Goal: Task Accomplishment & Management: Use online tool/utility

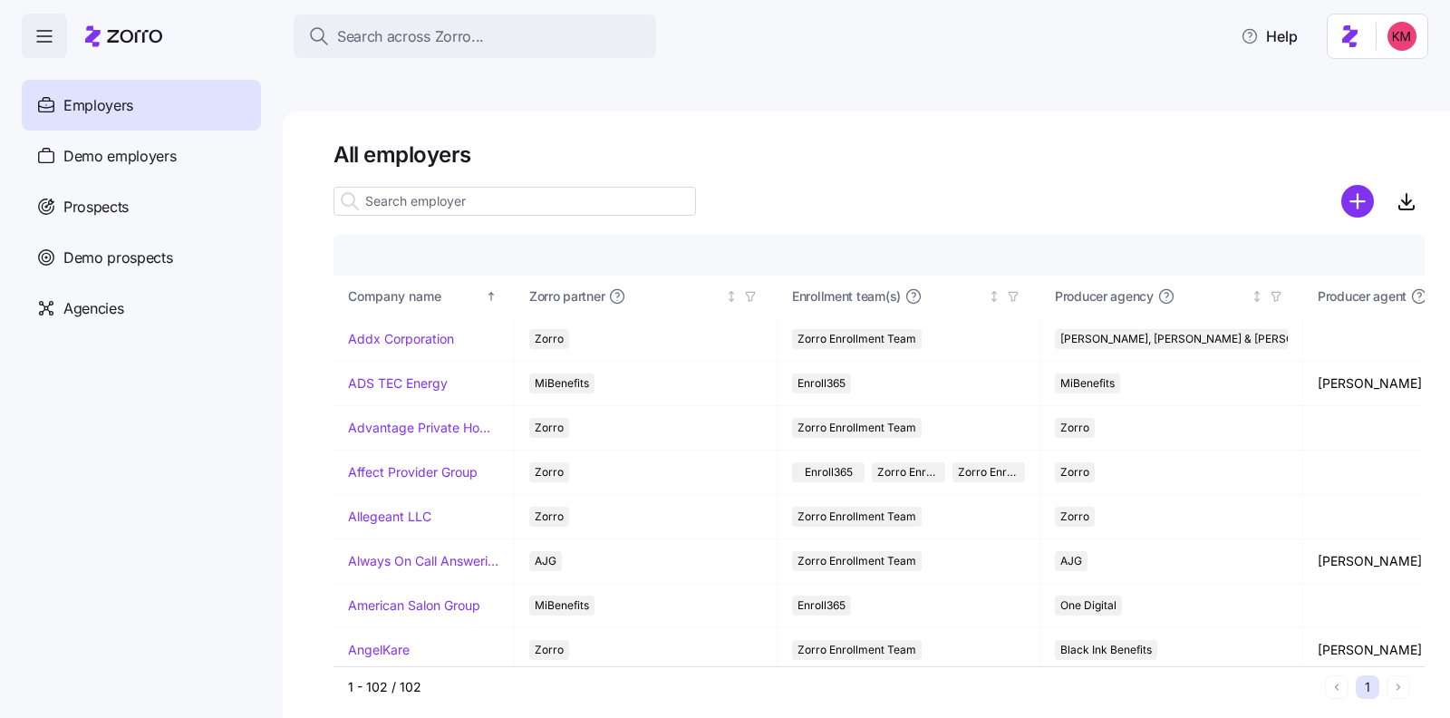
click at [189, 226] on div "Prospects" at bounding box center [141, 206] width 239 height 51
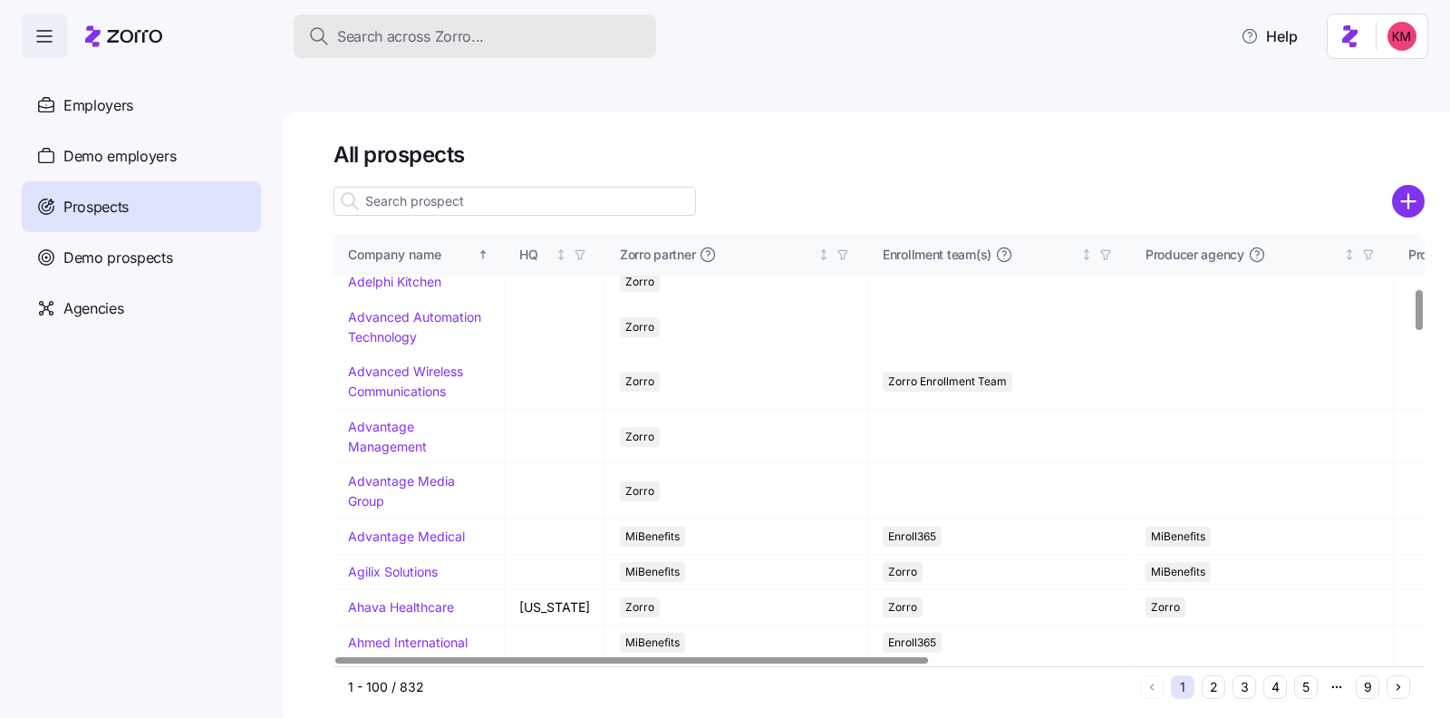
scroll to position [645, 0]
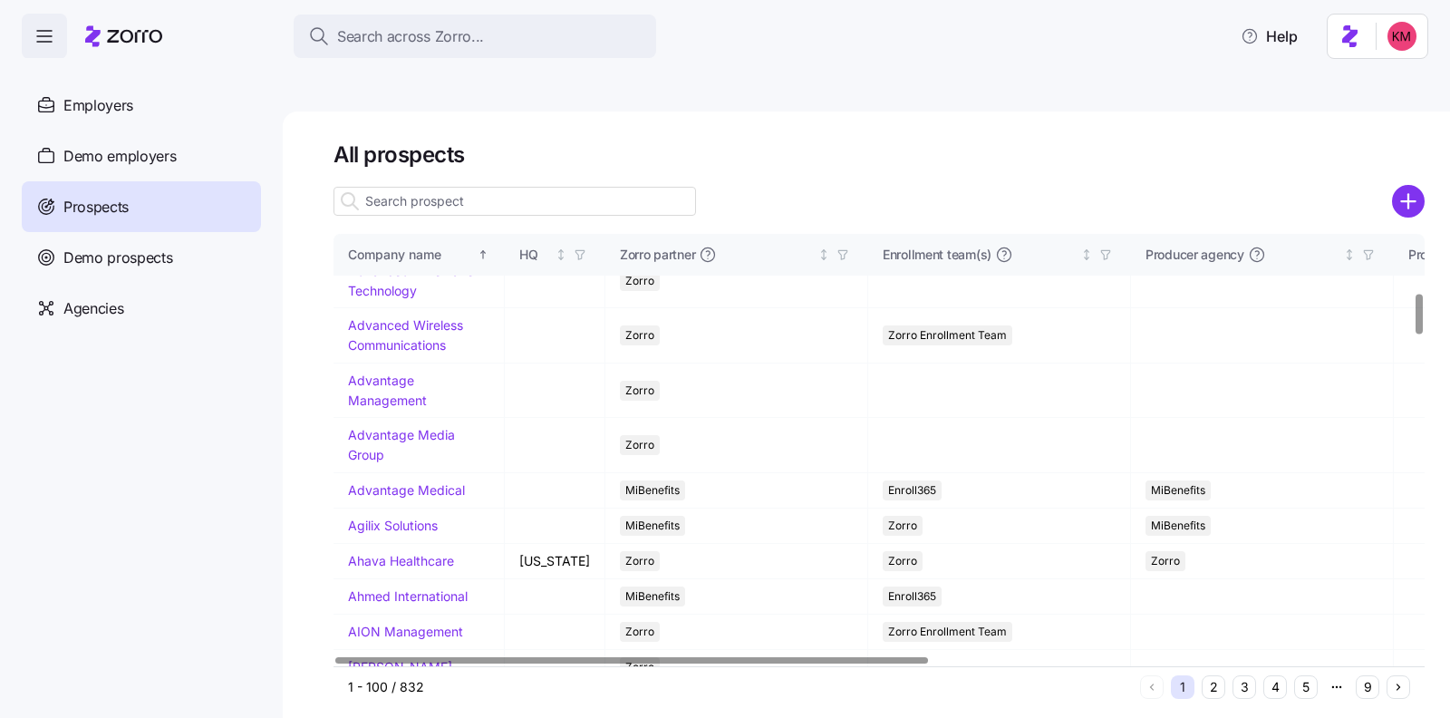
click at [458, 187] on input at bounding box center [514, 201] width 362 height 29
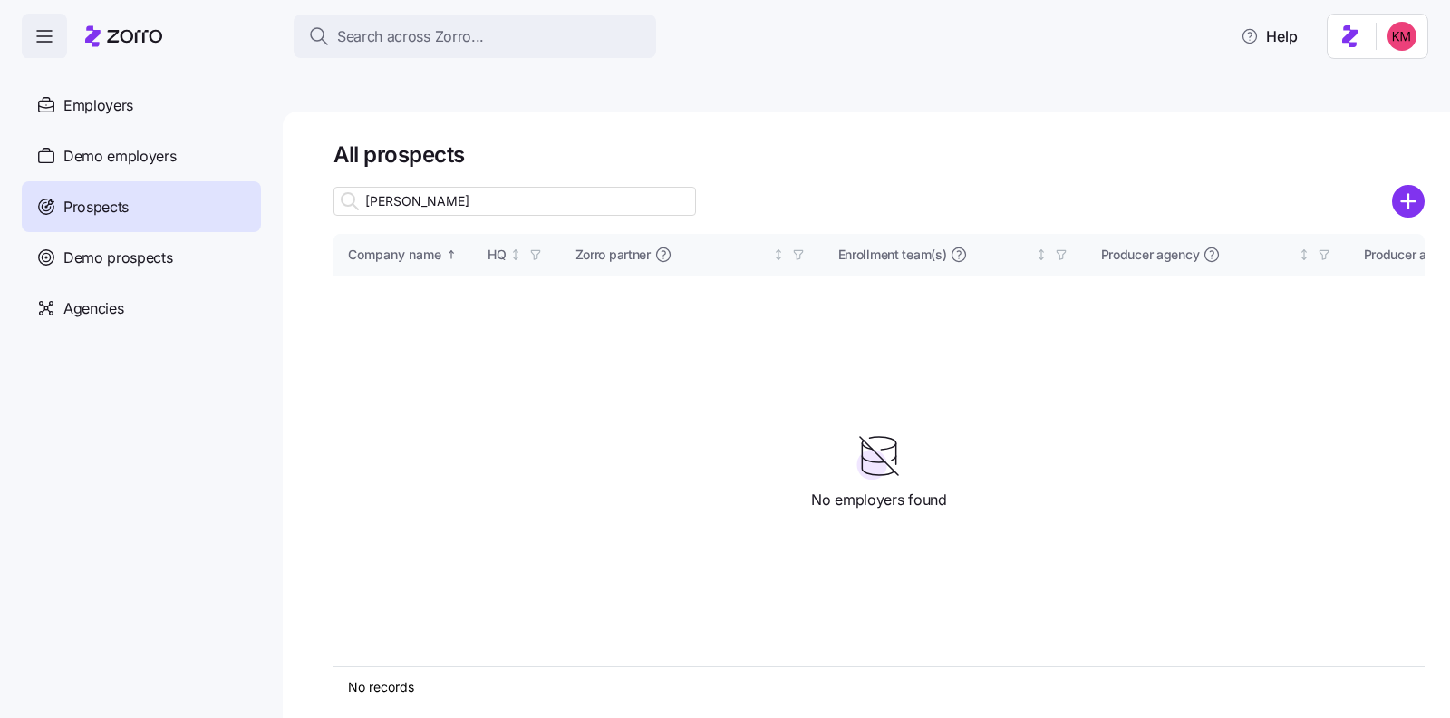
scroll to position [0, 0]
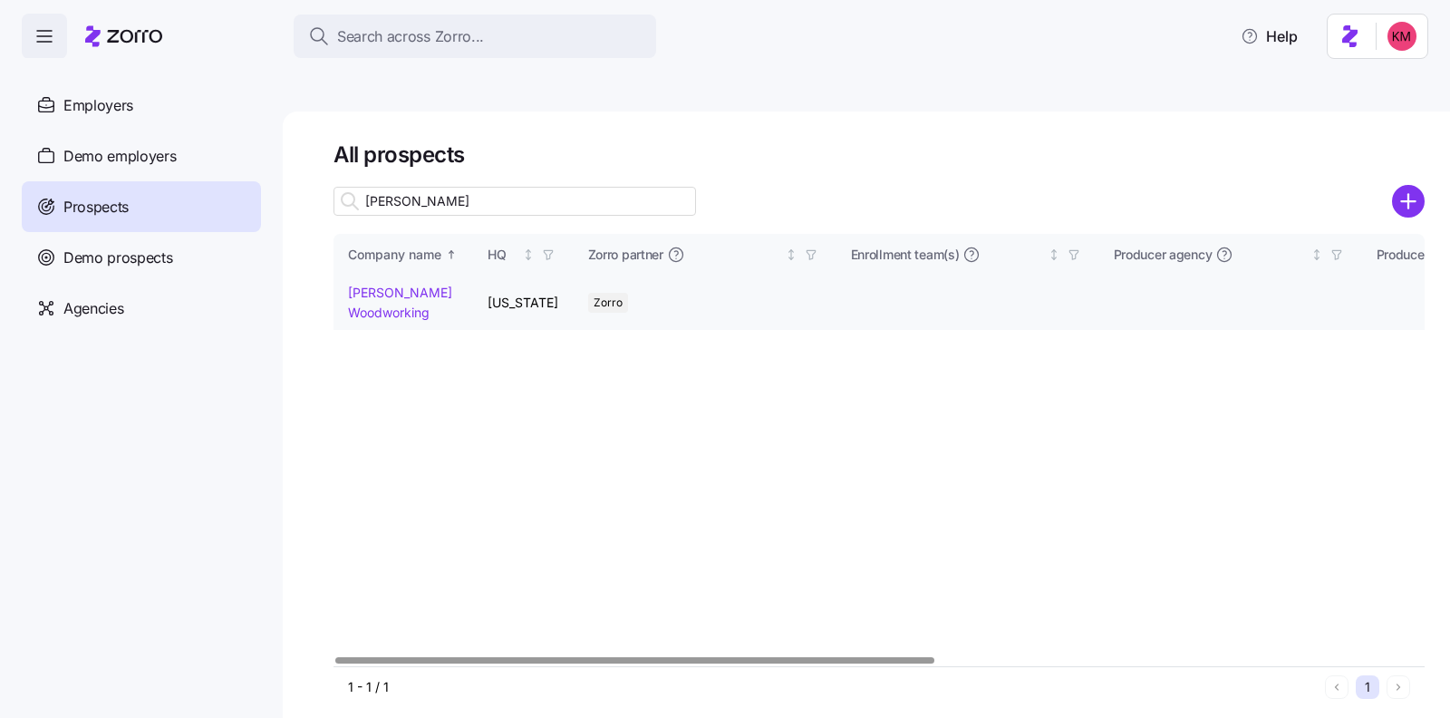
type input "richey"
click at [394, 285] on link "[PERSON_NAME] Woodworking" at bounding box center [400, 302] width 104 height 35
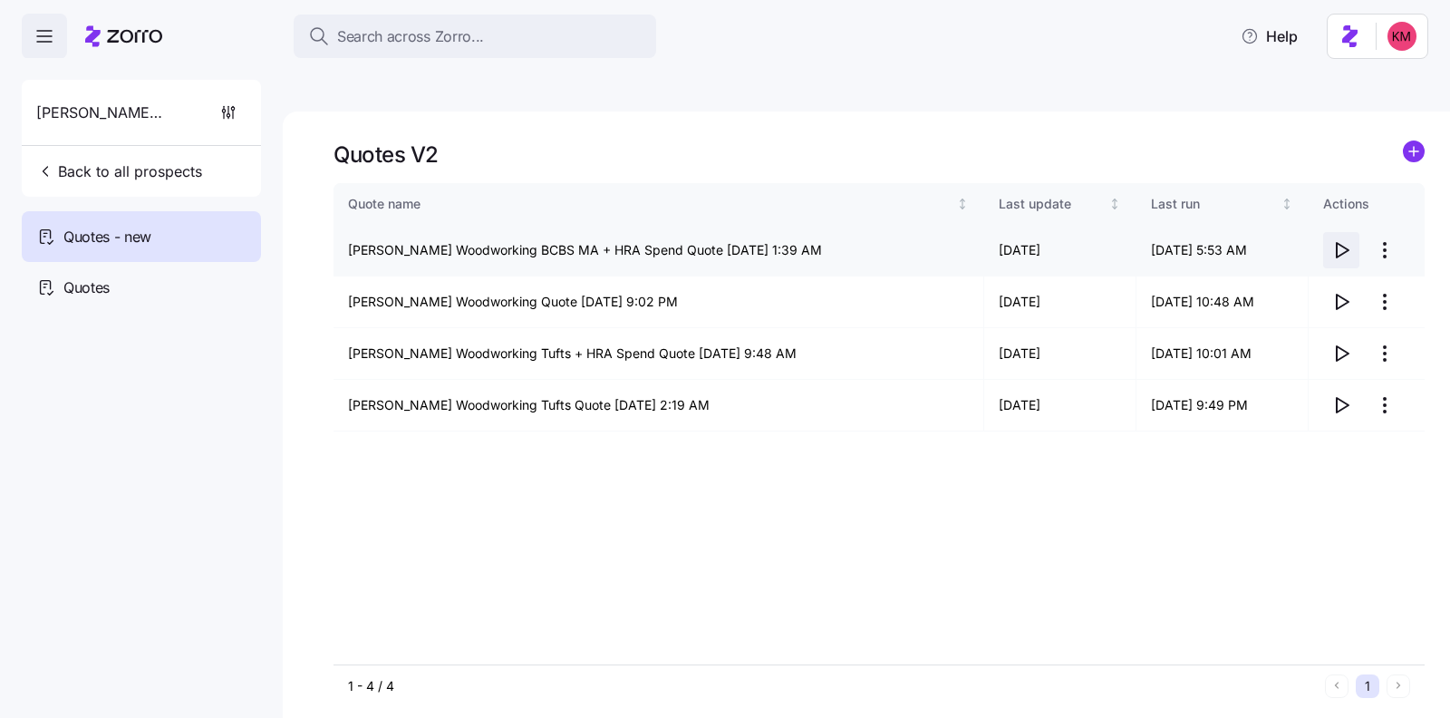
click at [1342, 239] on icon "button" at bounding box center [1341, 250] width 22 height 22
click at [101, 169] on span "Back to all prospects" at bounding box center [119, 171] width 166 height 22
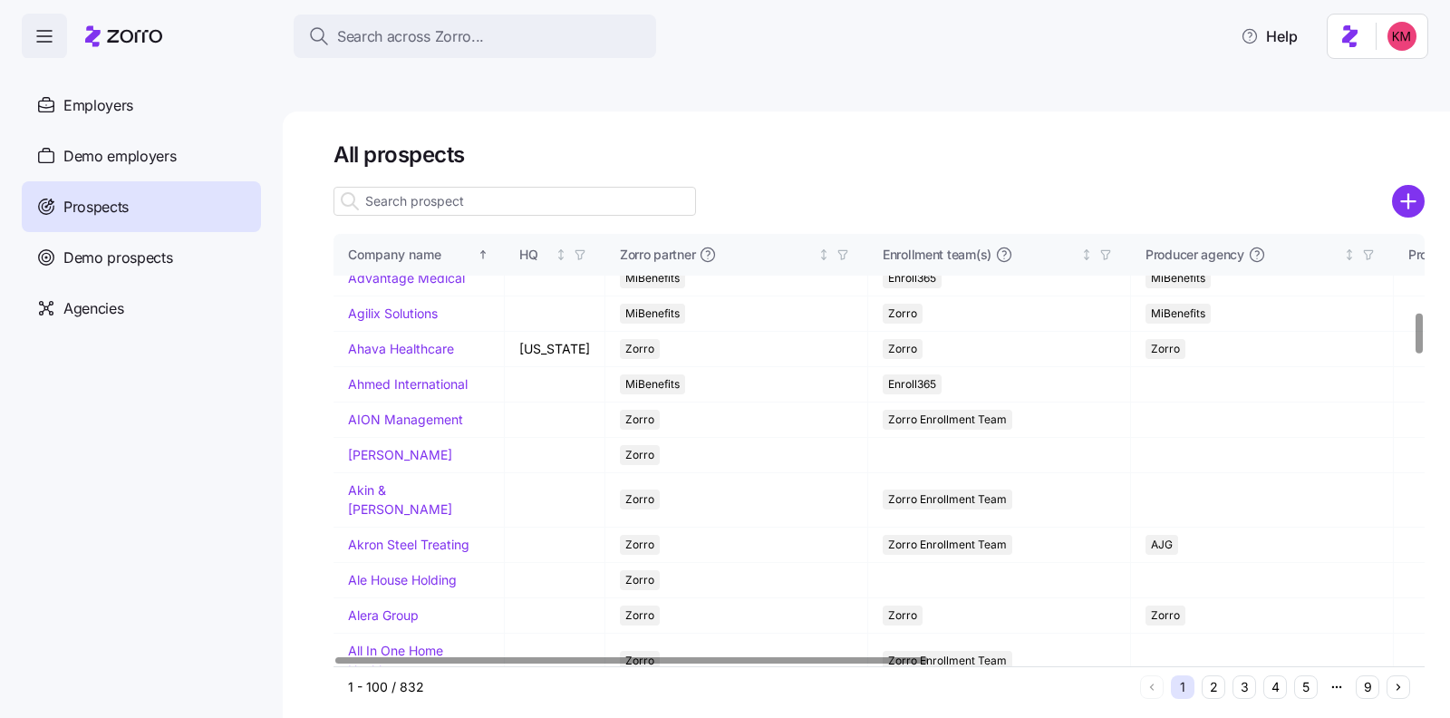
scroll to position [938, 0]
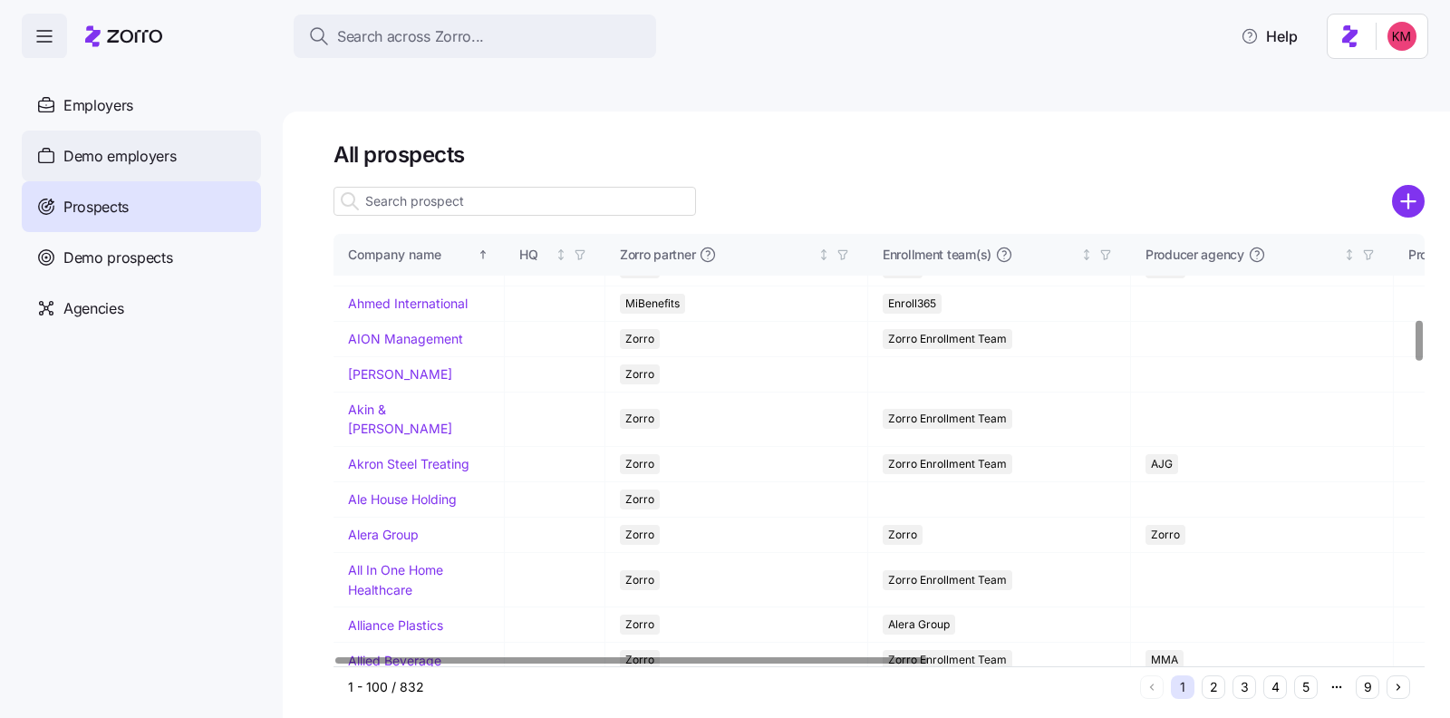
click at [88, 151] on span "Demo employers" at bounding box center [119, 156] width 113 height 23
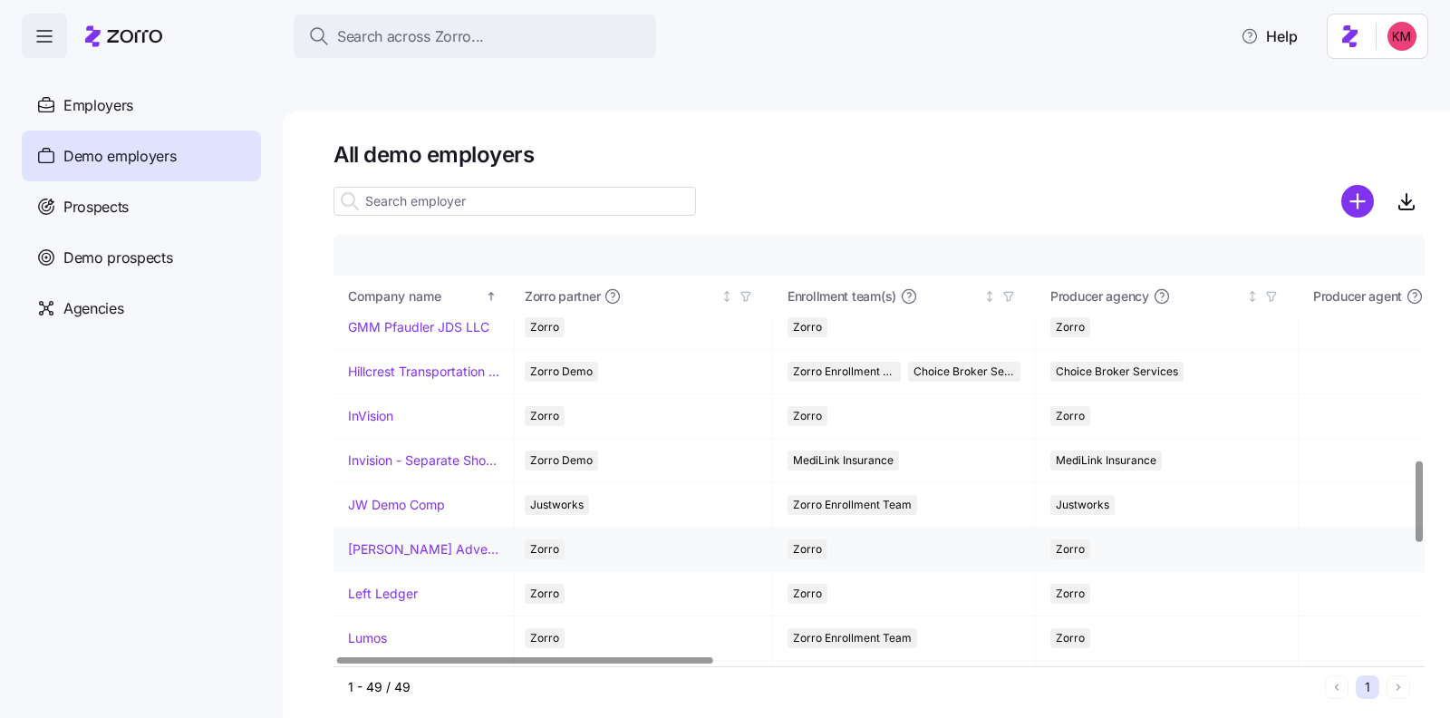
scroll to position [1208, 5]
click at [379, 410] on link "InVision" at bounding box center [370, 419] width 45 height 18
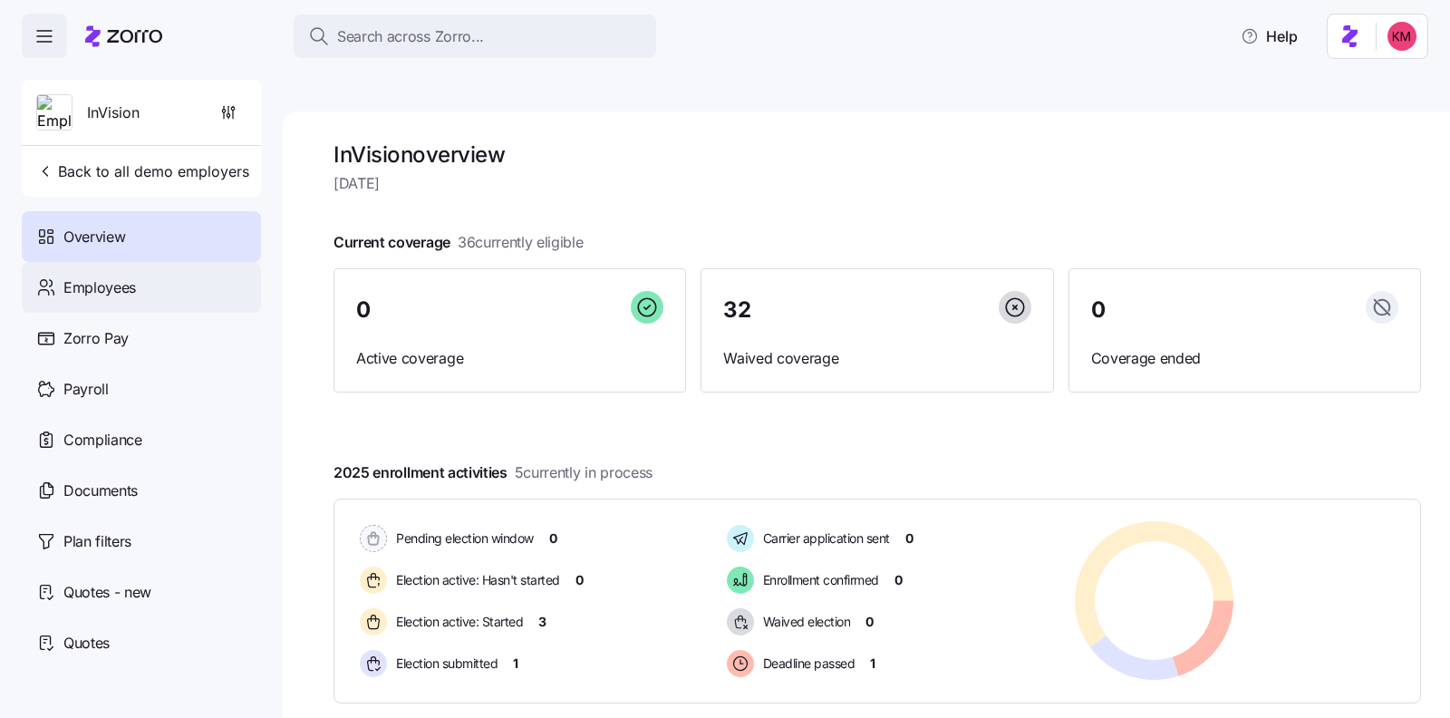
click at [135, 283] on div "Employees" at bounding box center [141, 287] width 239 height 51
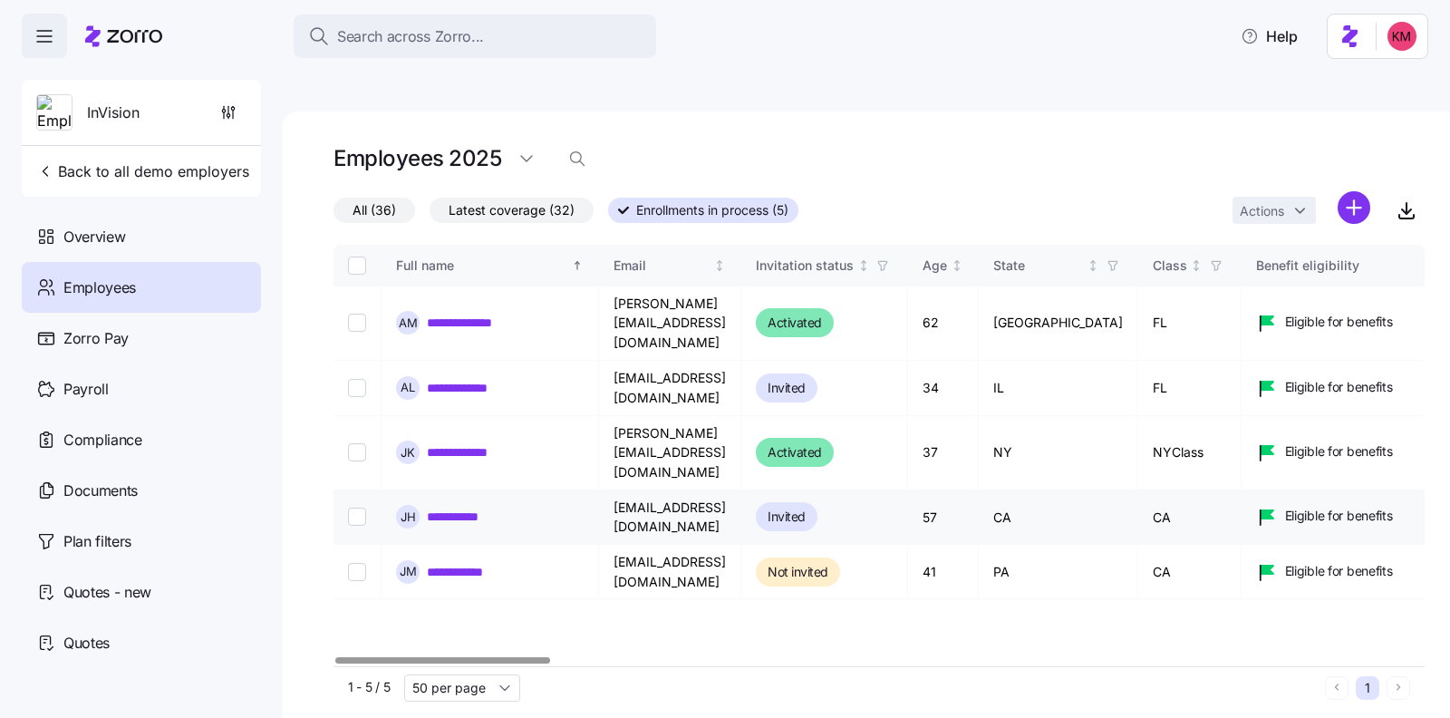
click at [453, 507] on link "**********" at bounding box center [461, 516] width 69 height 18
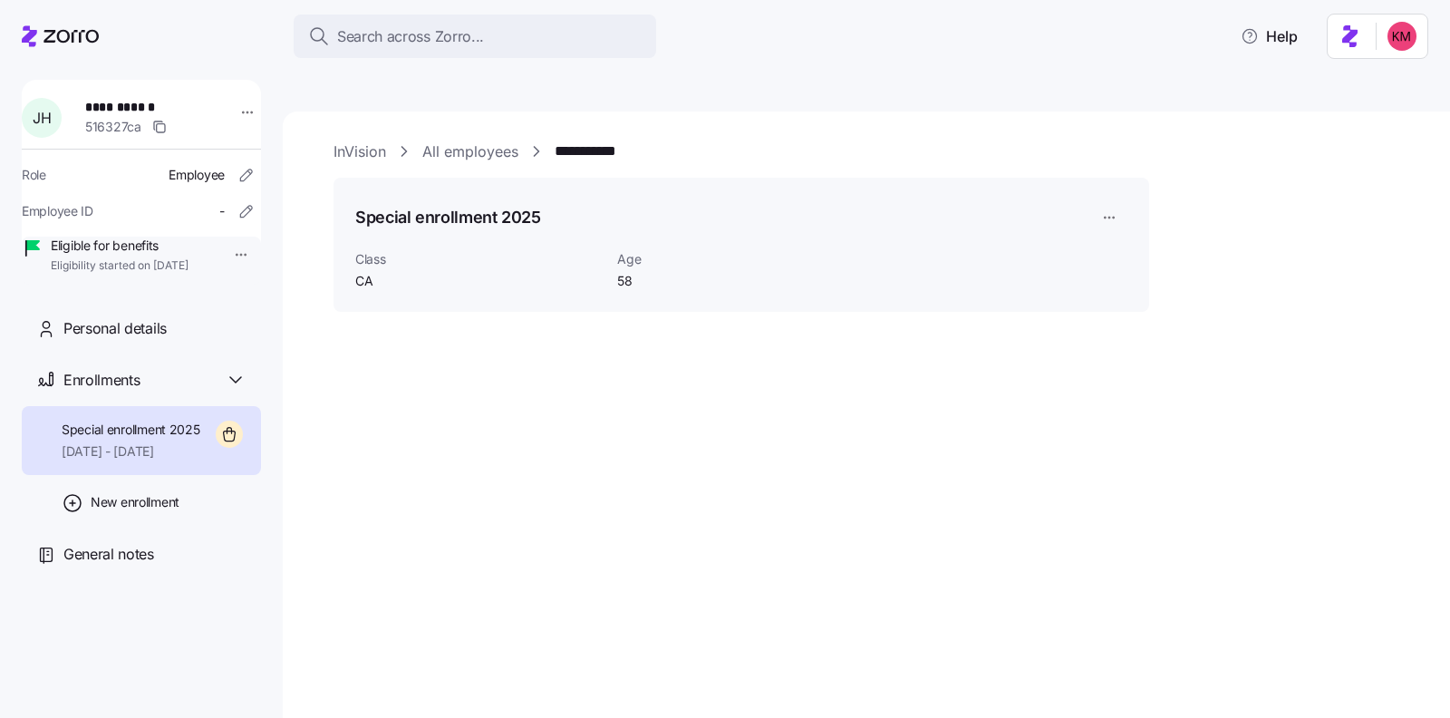
click at [127, 460] on span "11/01/2025 - 12/31/2025" at bounding box center [131, 451] width 139 height 18
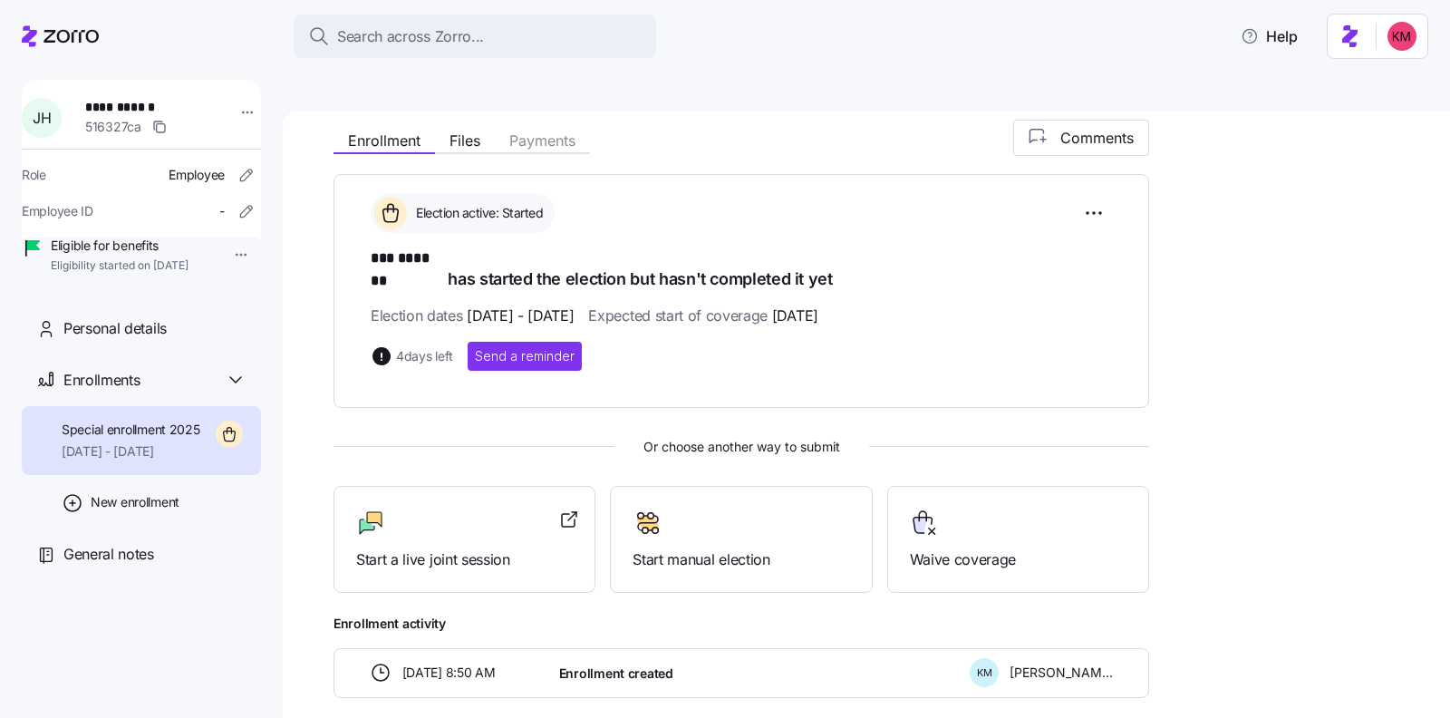
scroll to position [209, 0]
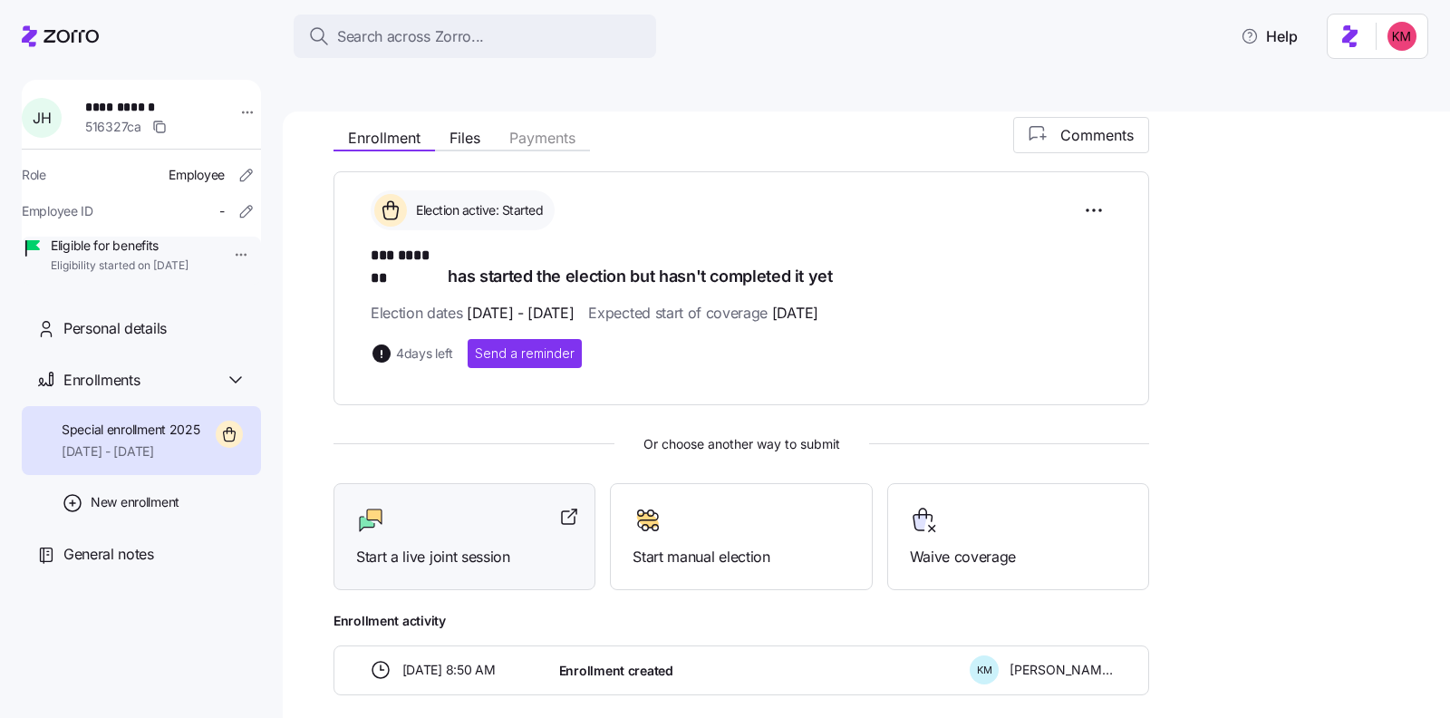
click at [420, 506] on div "Start a live joint session" at bounding box center [464, 537] width 217 height 63
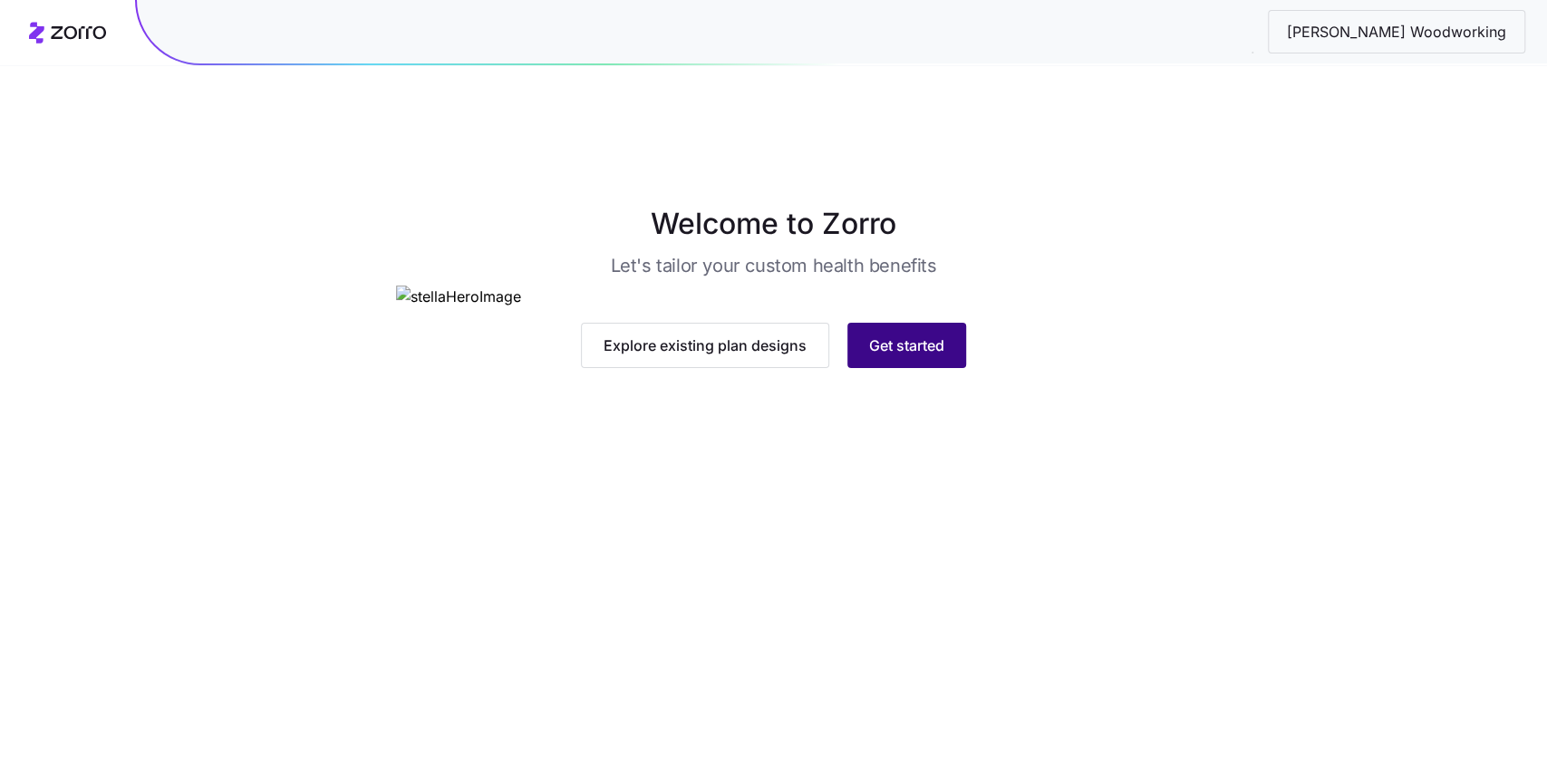
click at [901, 356] on span "Get started" at bounding box center [906, 345] width 75 height 22
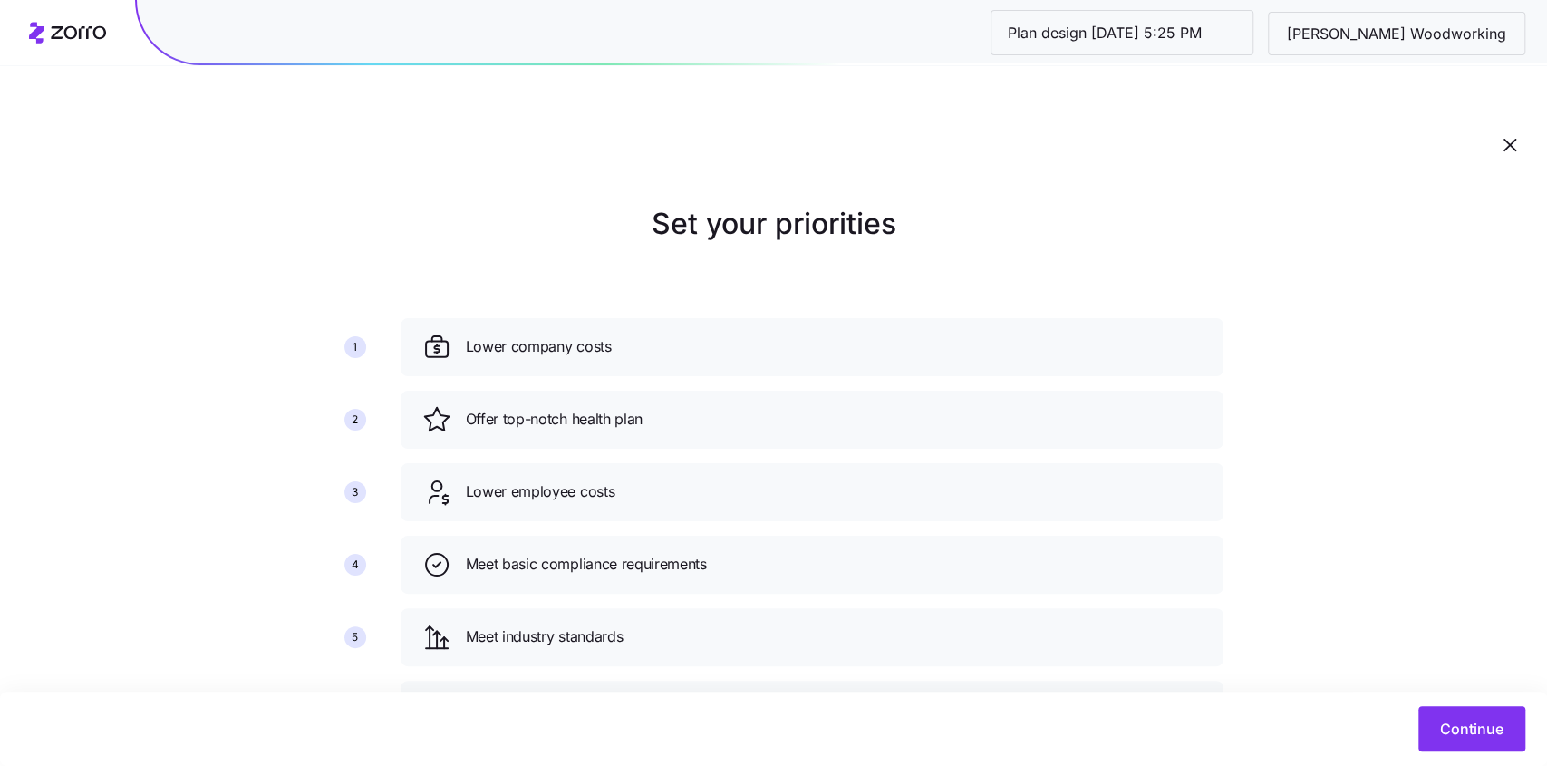
click at [1482, 692] on div "Continue" at bounding box center [773, 728] width 1547 height 74
click at [1471, 719] on span "Continue" at bounding box center [1471, 729] width 63 height 22
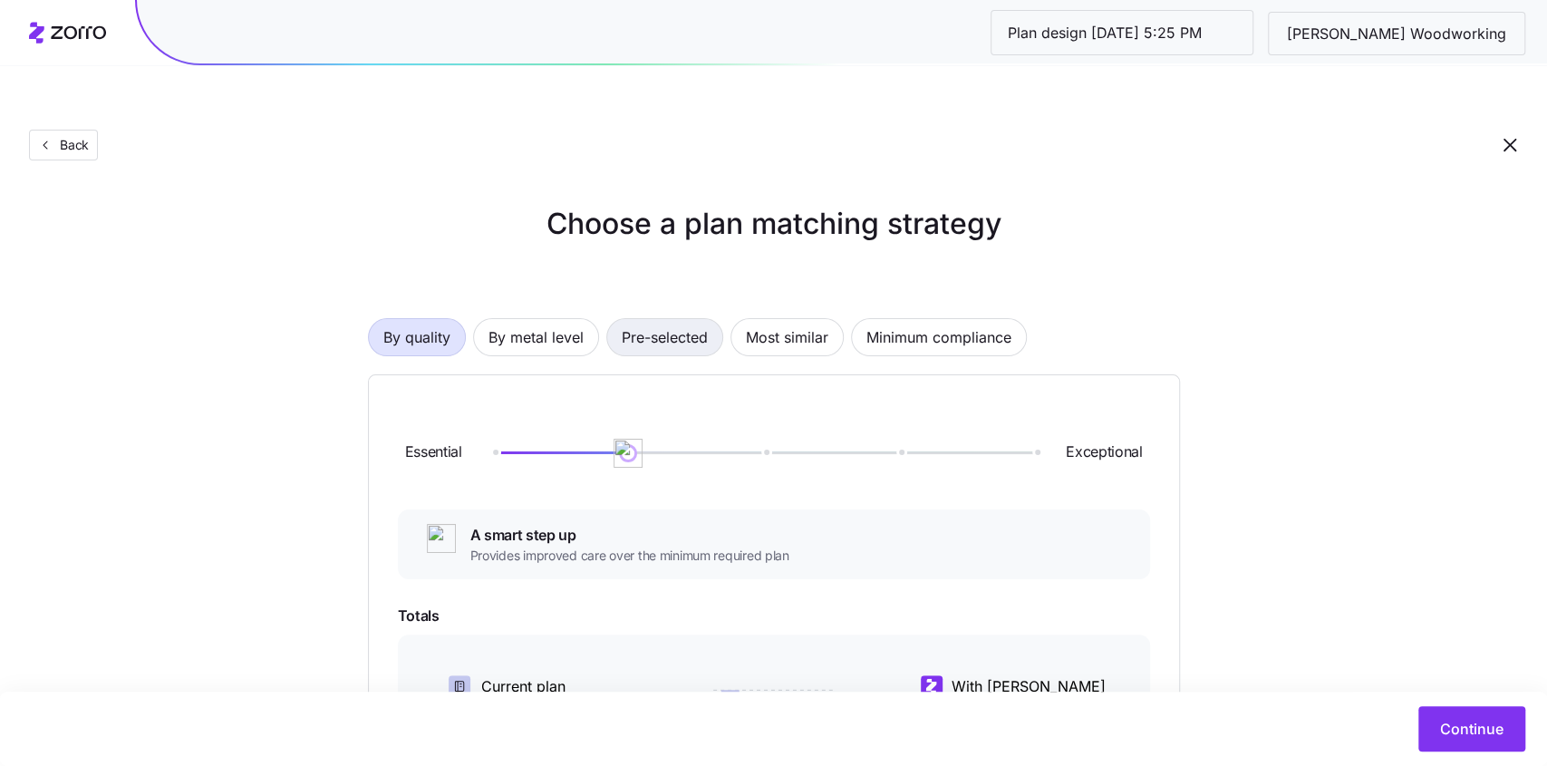
click at [656, 319] on span "Pre-selected" at bounding box center [665, 337] width 86 height 36
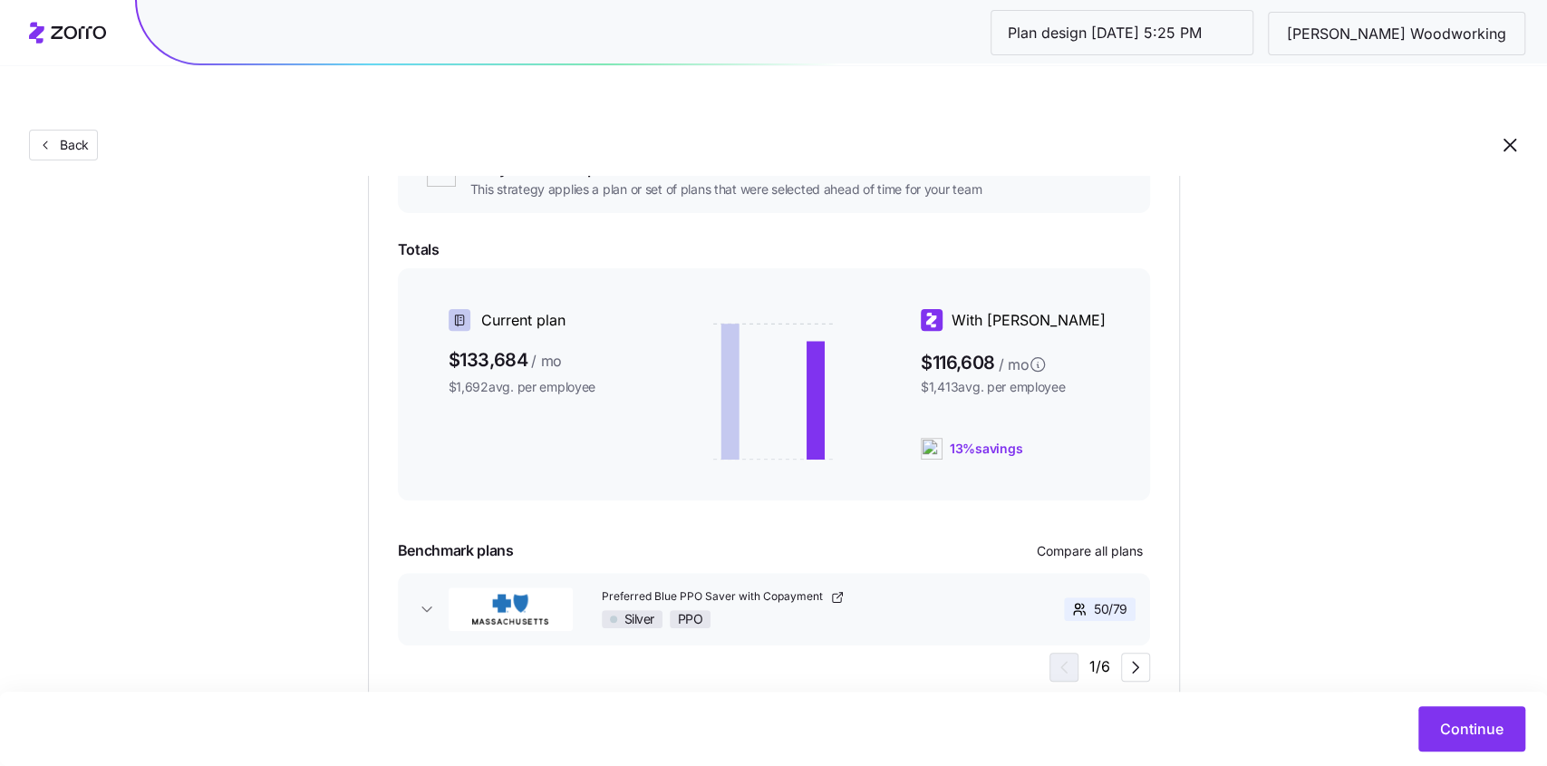
scroll to position [276, 0]
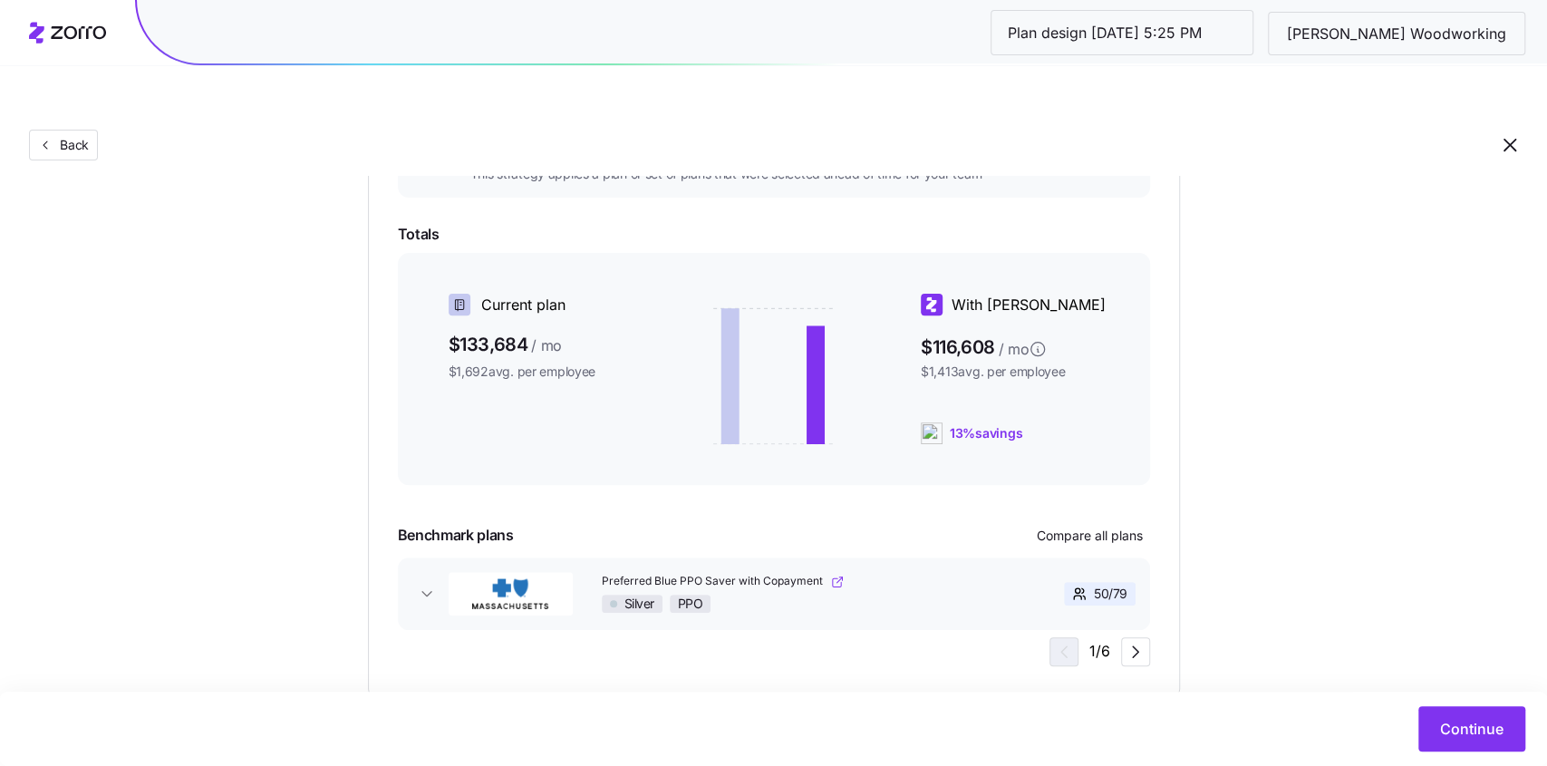
click at [839, 576] on icon "button" at bounding box center [840, 577] width 3 height 3
click at [1457, 727] on span "Continue" at bounding box center [1471, 729] width 63 height 22
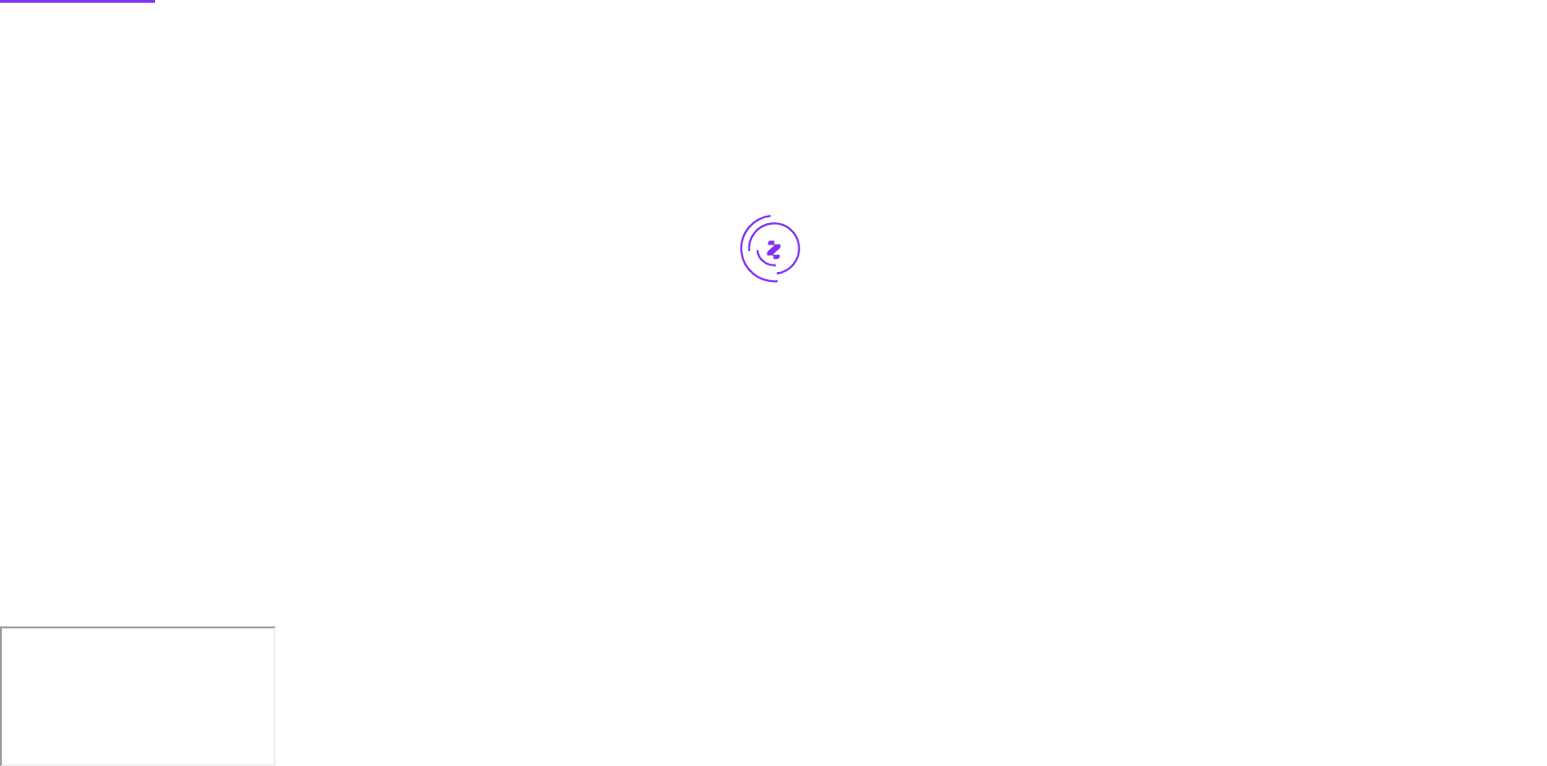
scroll to position [0, 0]
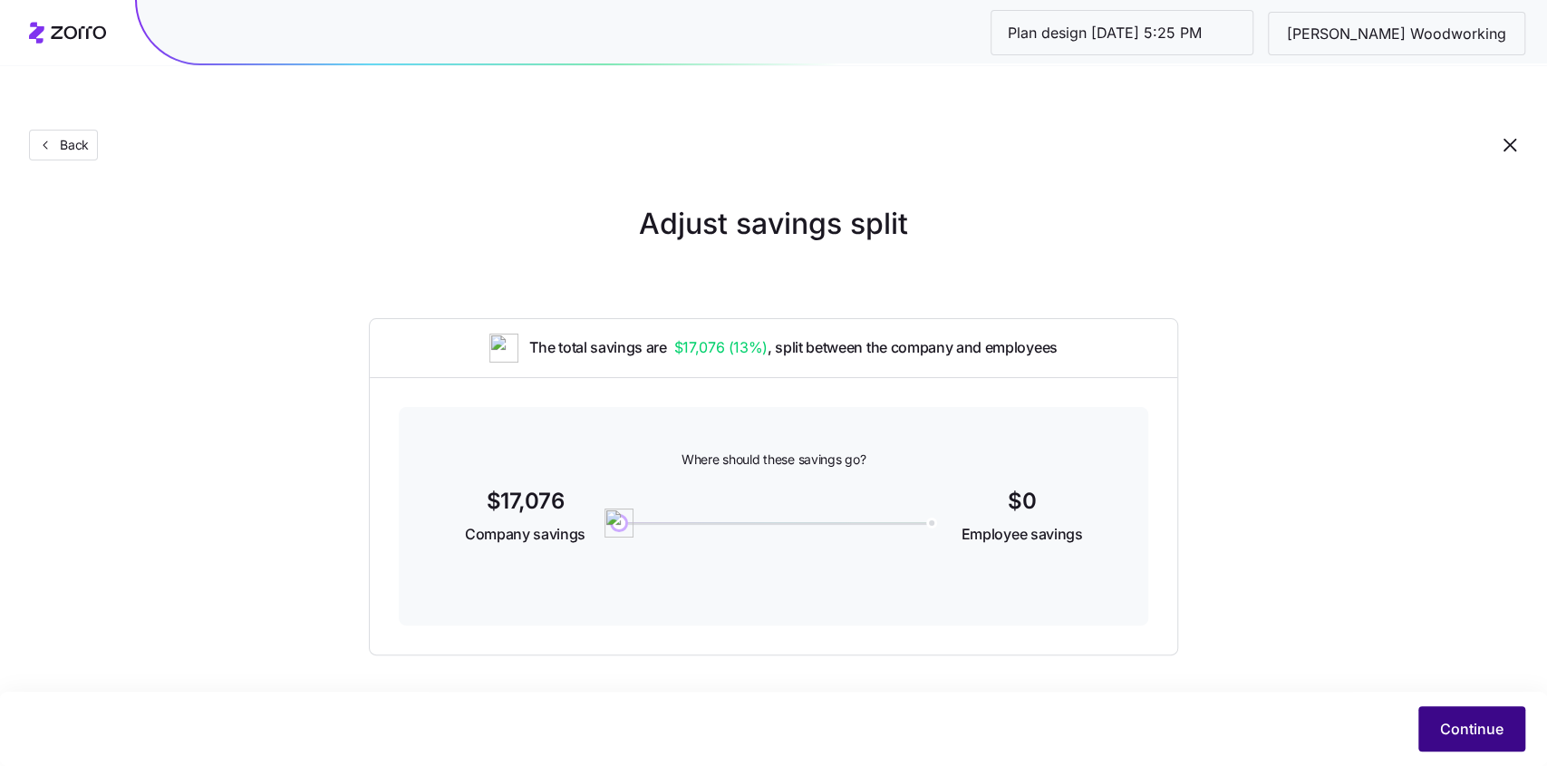
click at [1451, 719] on span "Continue" at bounding box center [1471, 729] width 63 height 22
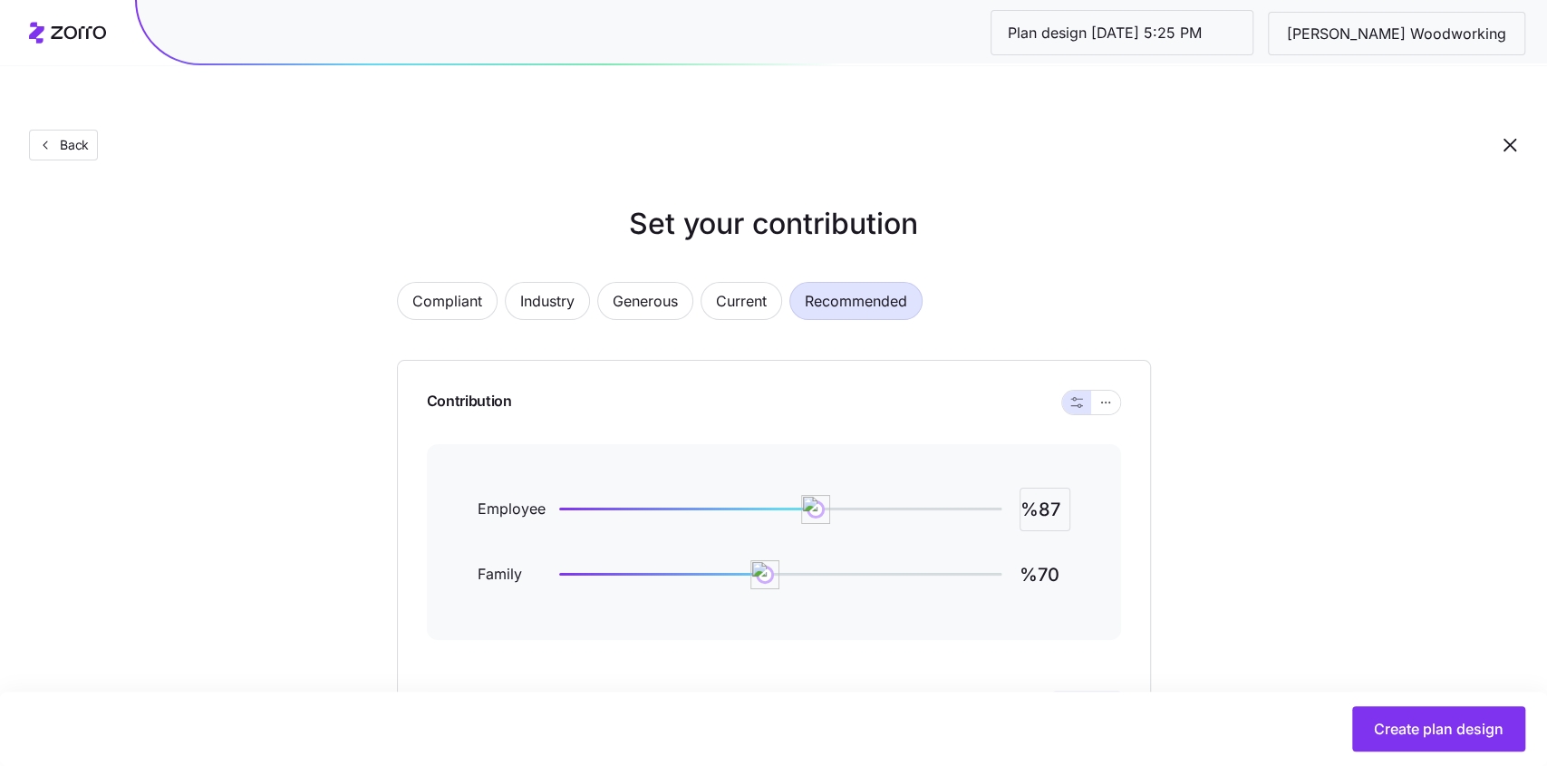
click at [1053, 487] on input "%87" at bounding box center [1044, 508] width 51 height 43
type input "%110"
click at [1102, 391] on icon "button" at bounding box center [1105, 402] width 13 height 22
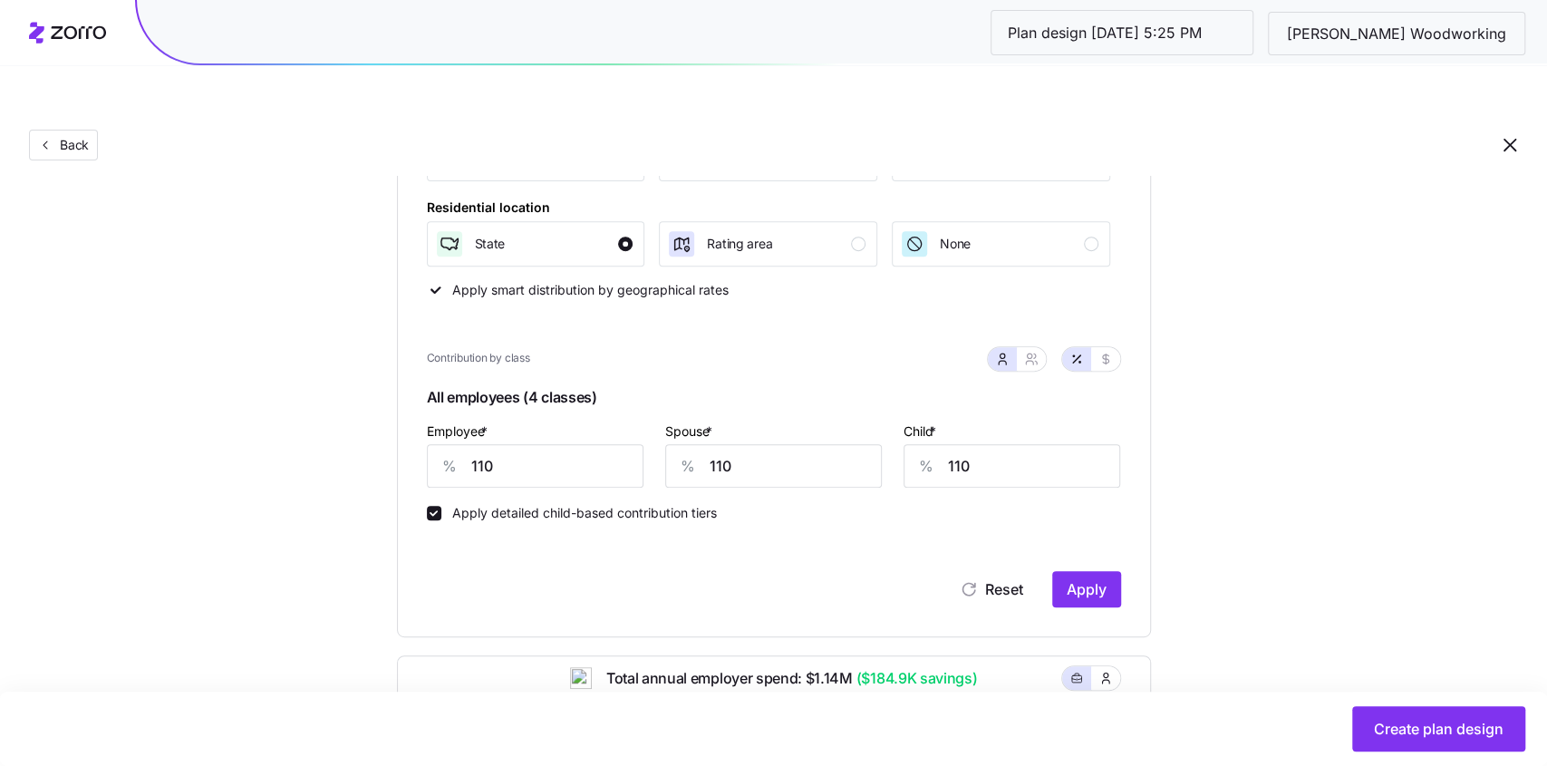
scroll to position [400, 0]
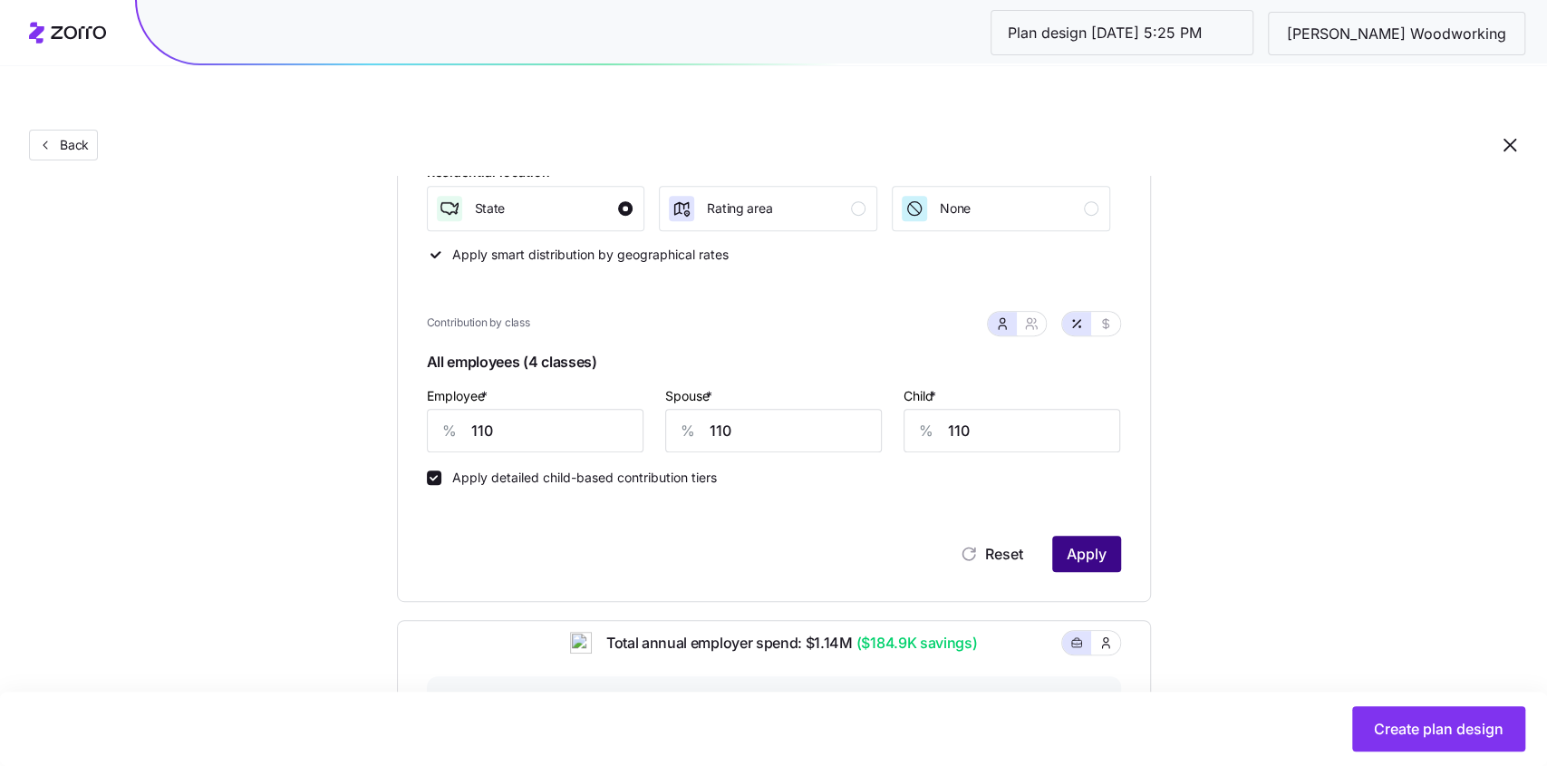
click at [1096, 543] on span "Apply" at bounding box center [1087, 554] width 40 height 22
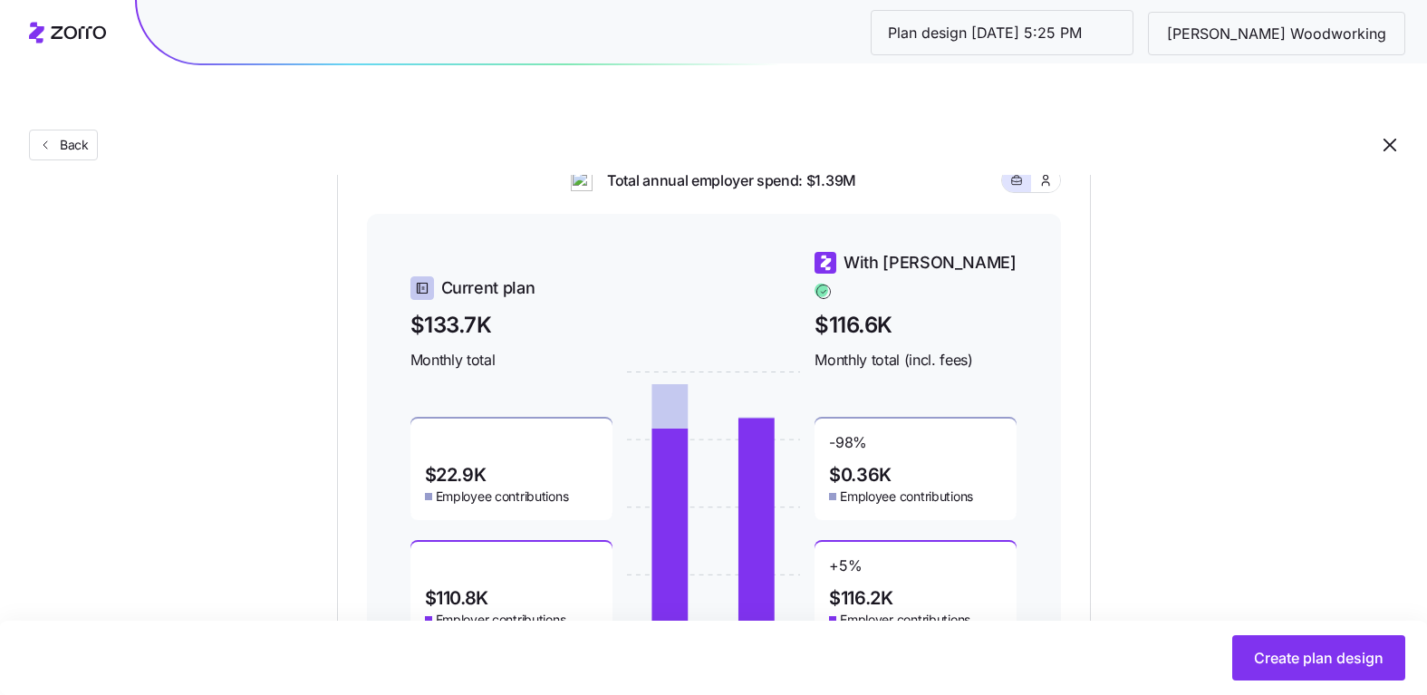
scroll to position [865, 0]
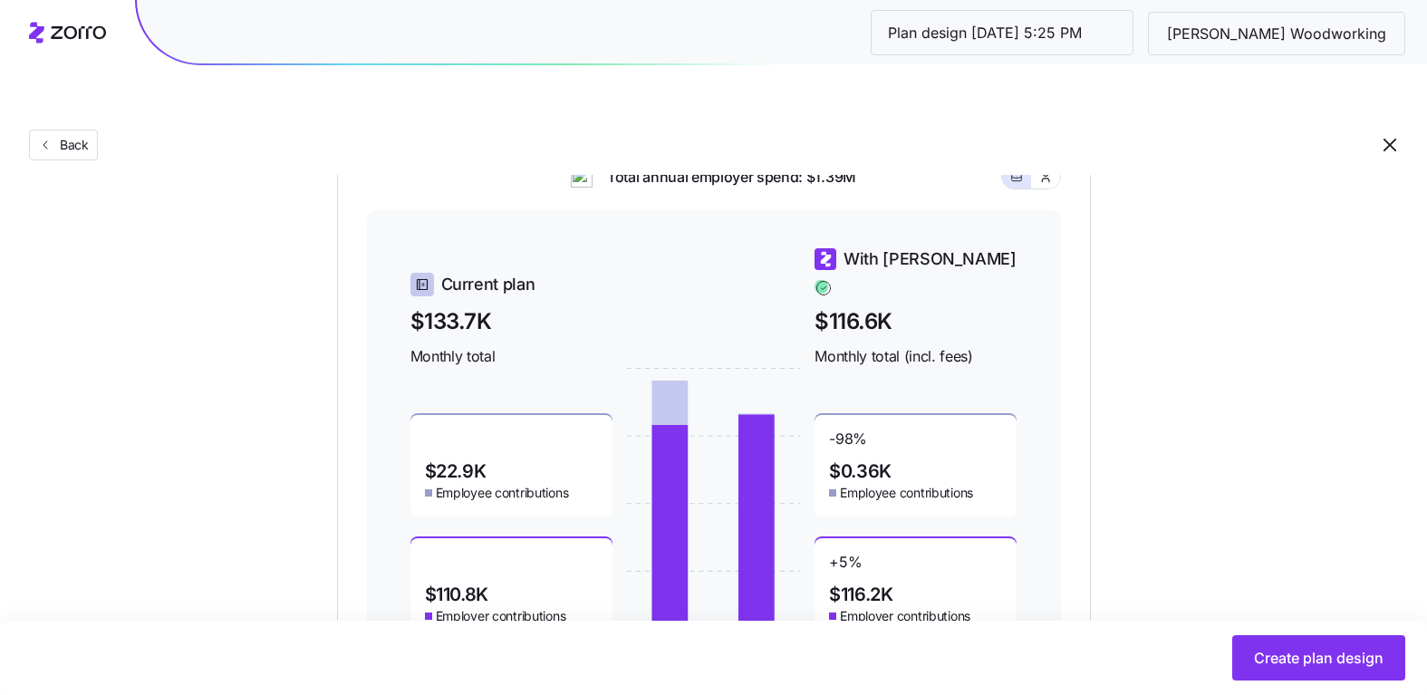
click at [748, 463] on icon at bounding box center [756, 526] width 36 height 225
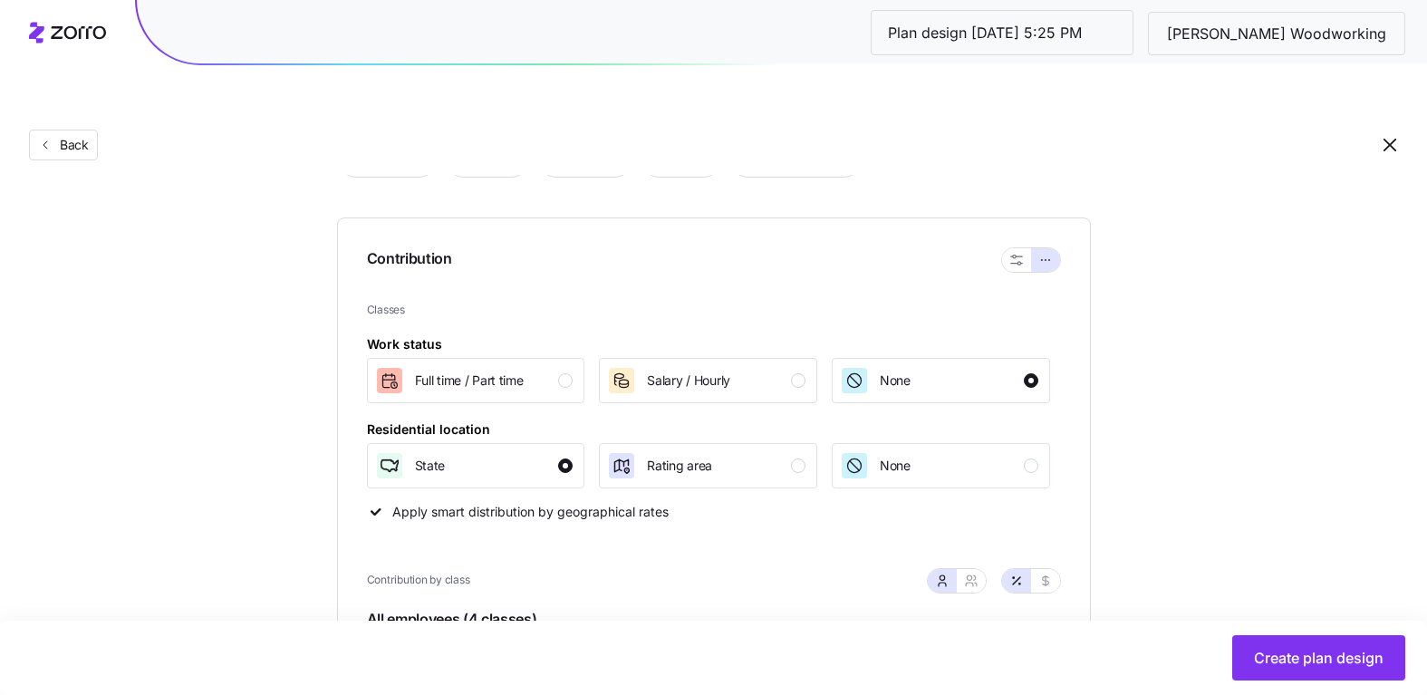
scroll to position [0, 0]
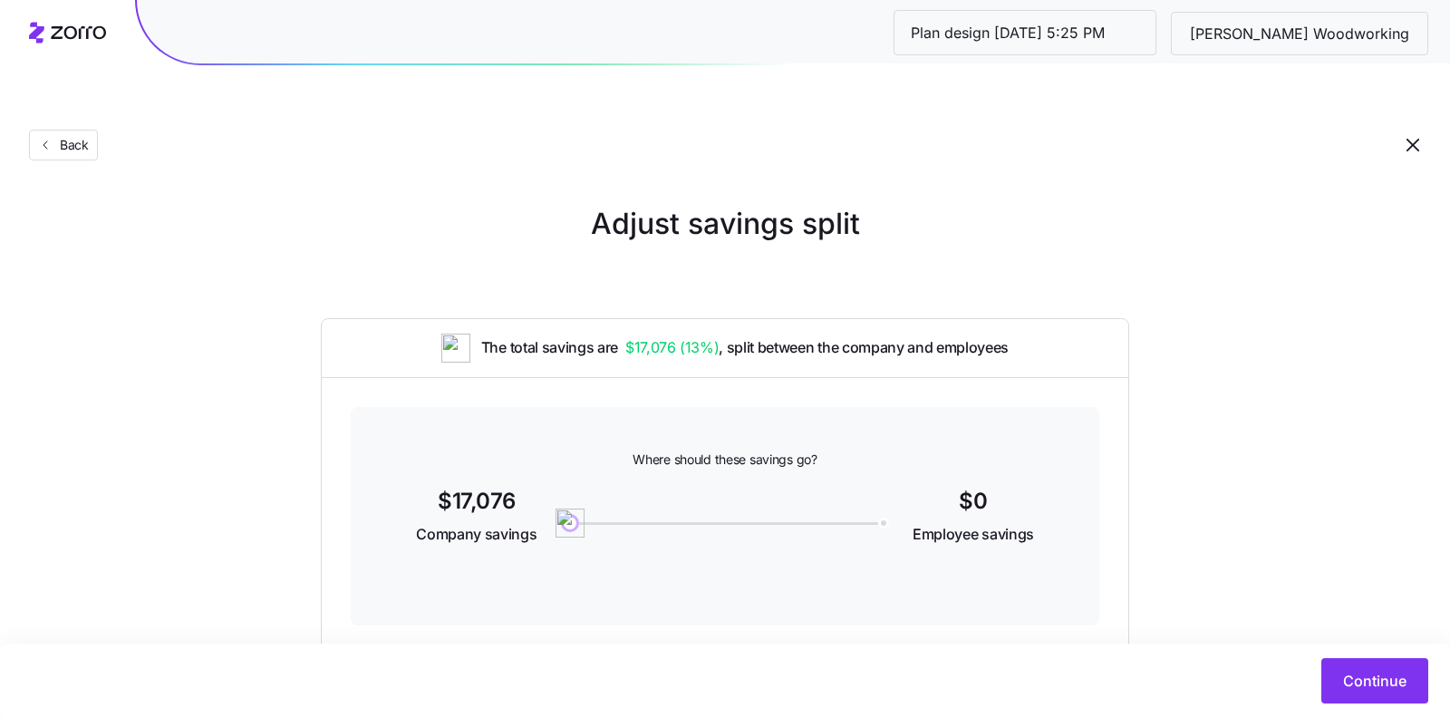
click at [1365, 710] on div "Continue" at bounding box center [725, 680] width 1450 height 74
click at [1365, 673] on span "Continue" at bounding box center [1374, 681] width 63 height 22
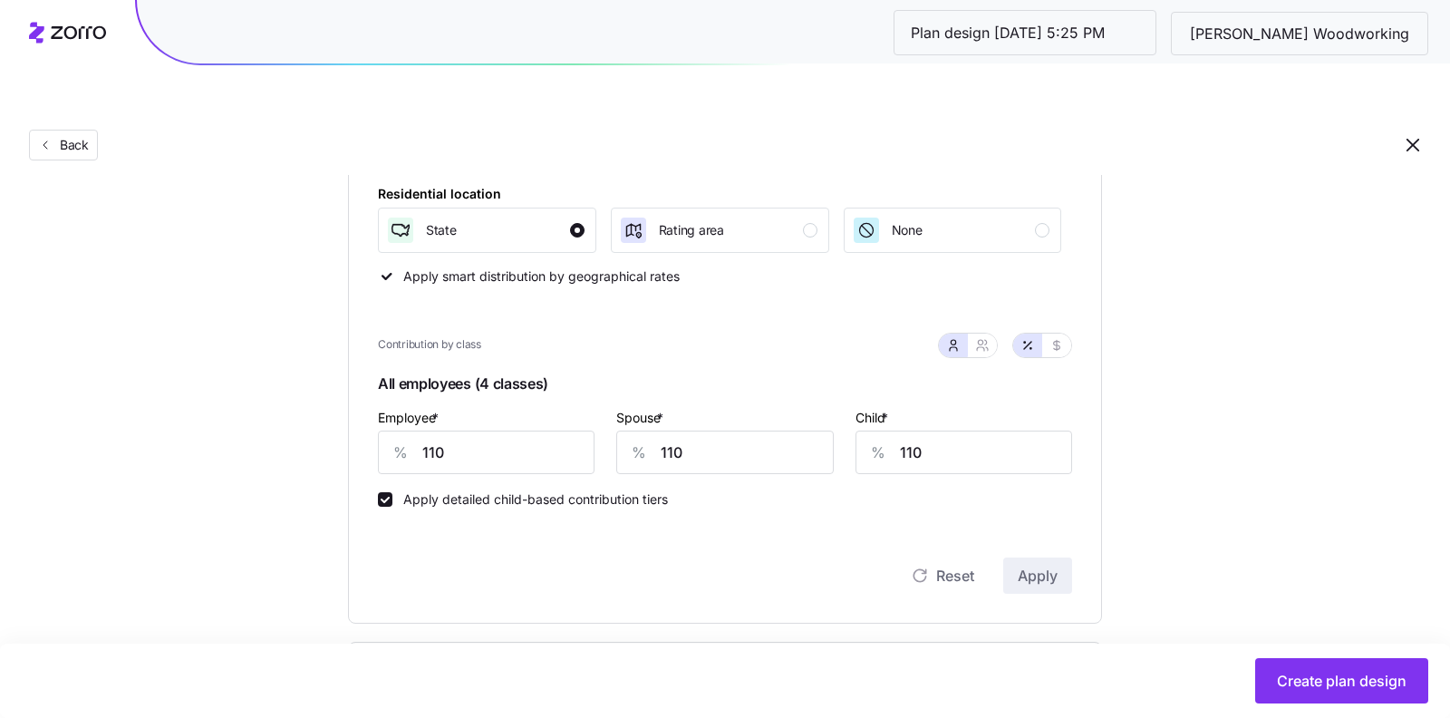
scroll to position [391, 0]
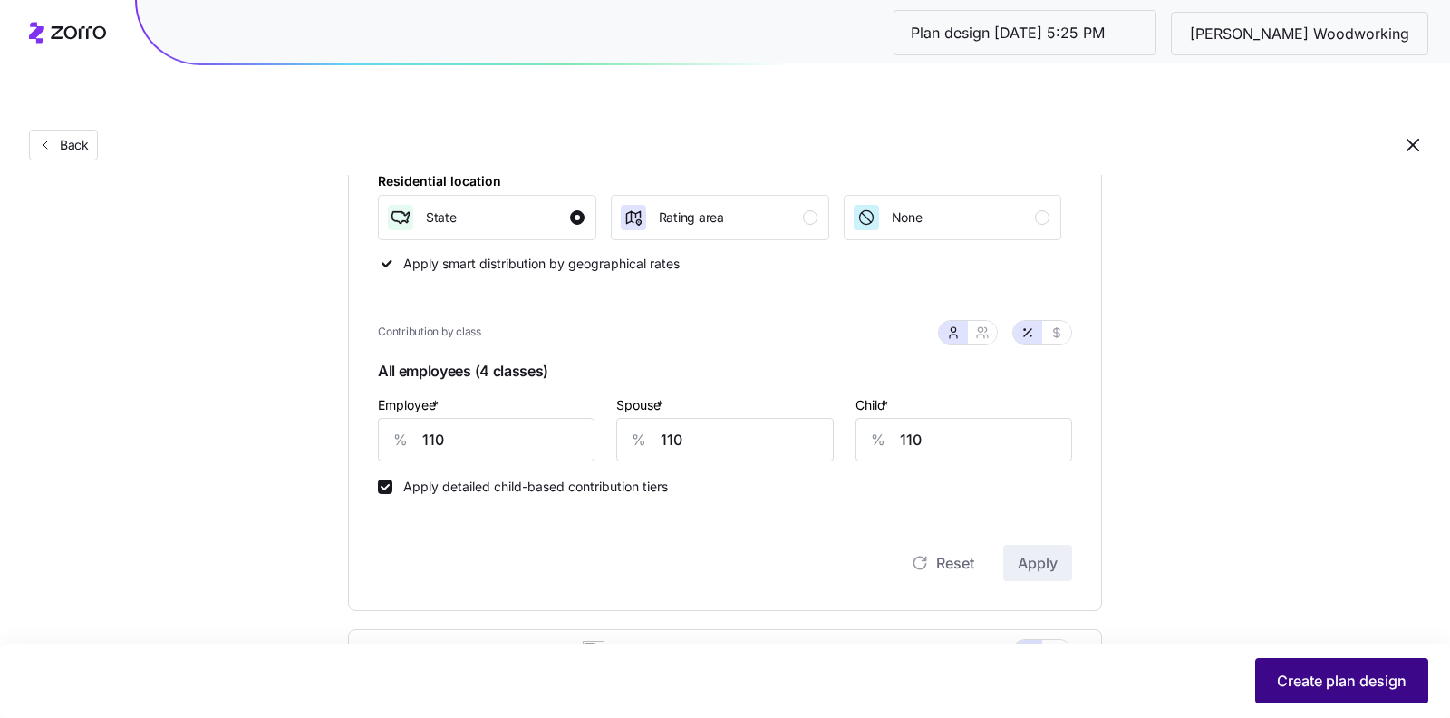
click at [1319, 664] on button "Create plan design" at bounding box center [1341, 680] width 173 height 45
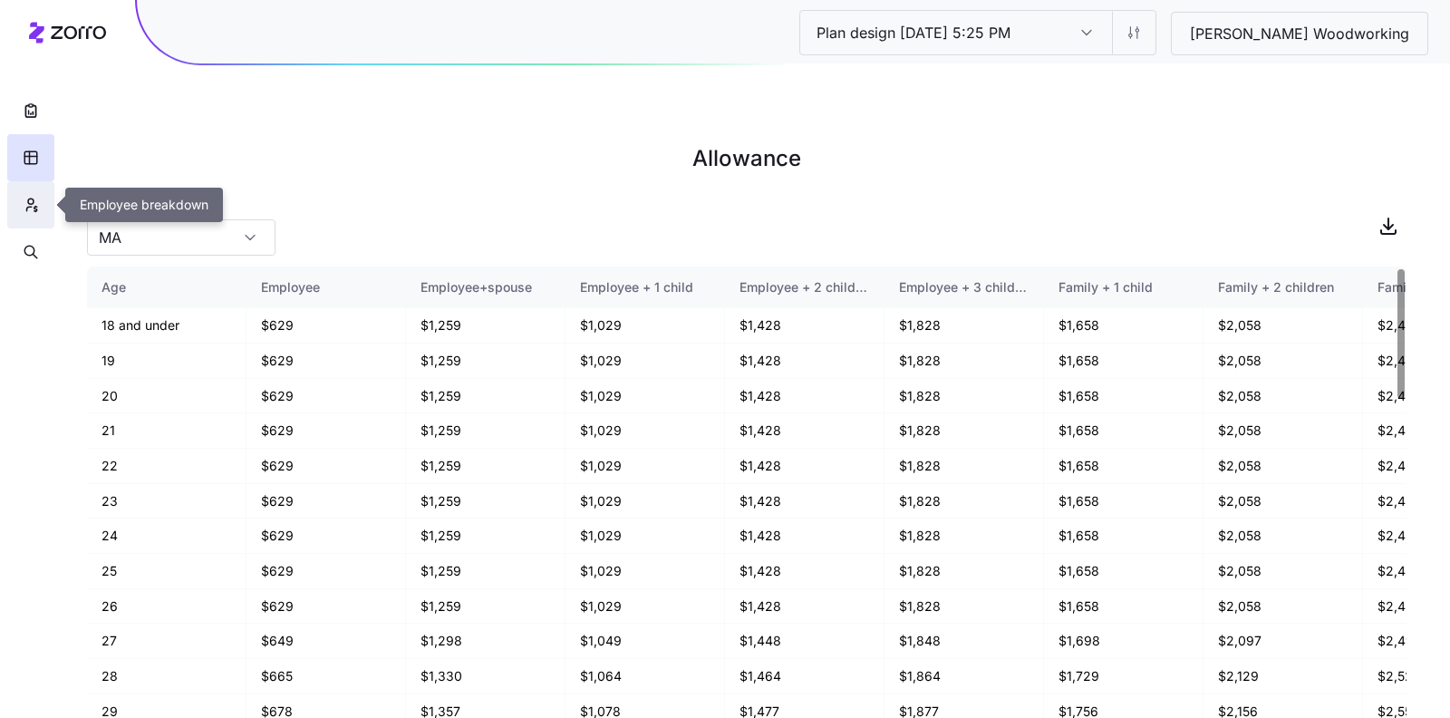
click at [34, 201] on icon "button" at bounding box center [30, 200] width 5 height 5
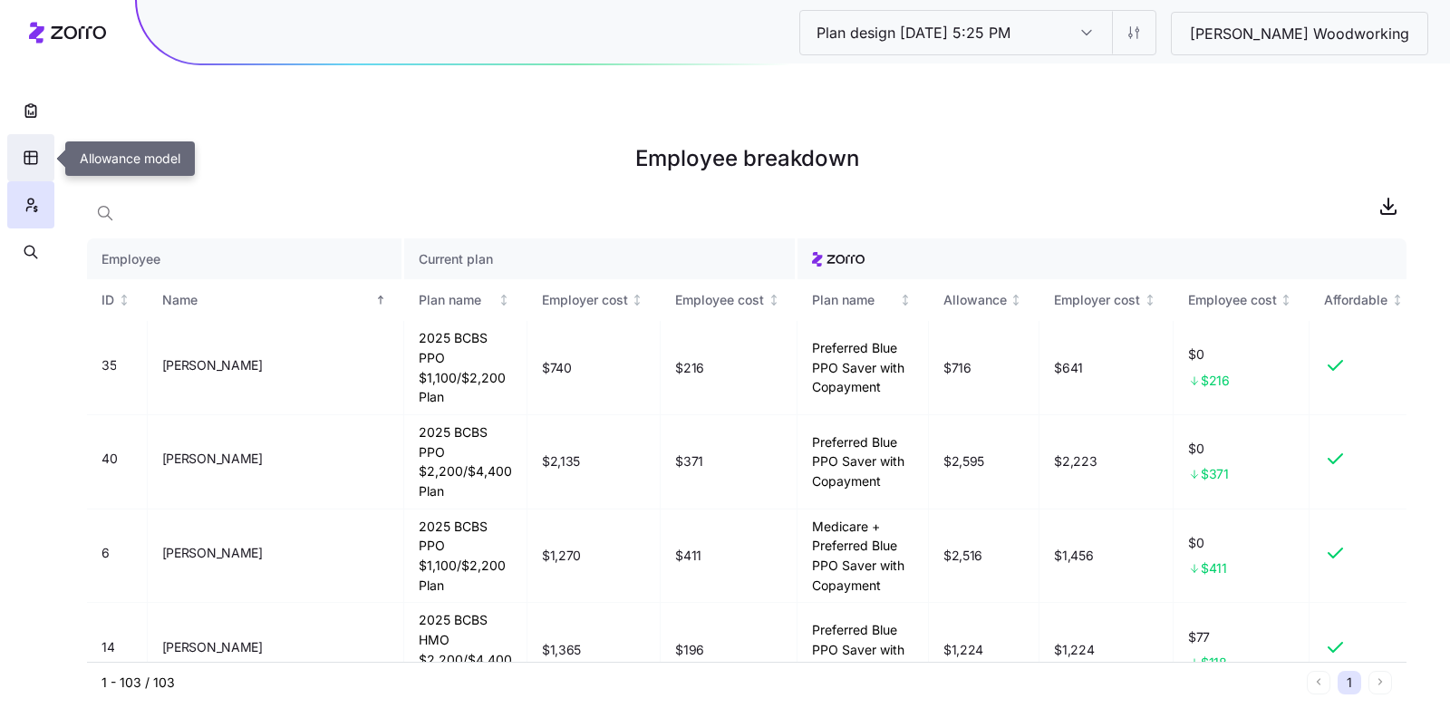
click at [26, 158] on icon "button" at bounding box center [31, 158] width 16 height 18
